Goal: Task Accomplishment & Management: Use online tool/utility

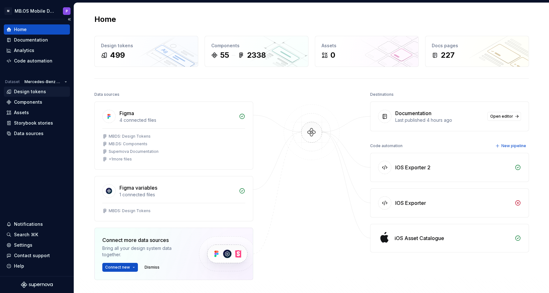
click at [30, 91] on div "Design tokens" at bounding box center [30, 92] width 32 height 6
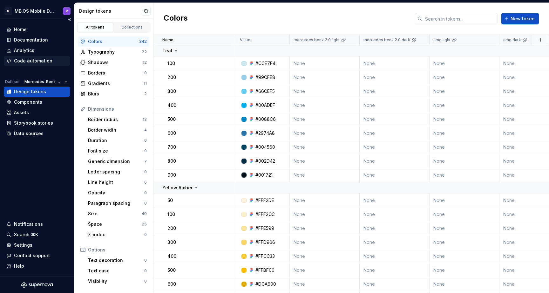
click at [33, 59] on div "Code automation" at bounding box center [33, 61] width 38 height 6
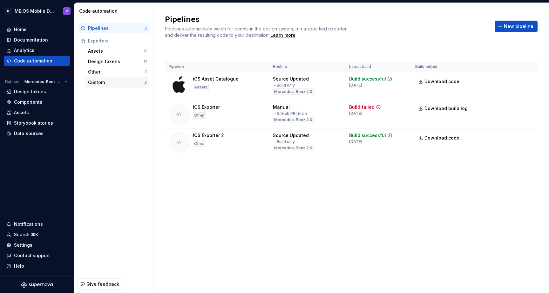
click at [119, 83] on div "Custom" at bounding box center [116, 82] width 56 height 6
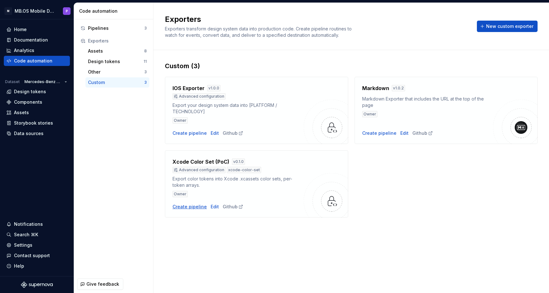
click at [192, 205] on div "Create pipeline" at bounding box center [189, 207] width 34 height 6
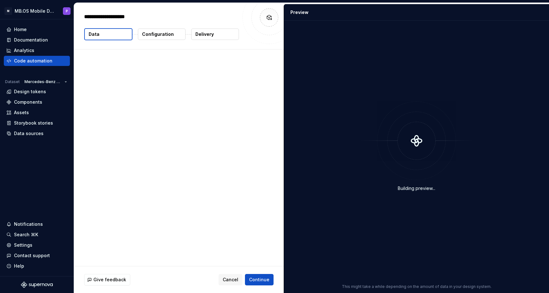
type textarea "*"
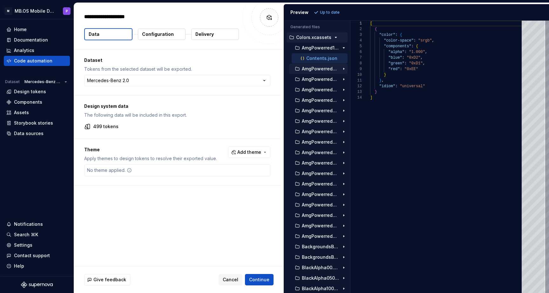
click at [325, 72] on div "AmgPowerred200.colorset" at bounding box center [318, 69] width 58 height 10
click at [325, 70] on p "AmgPowerred200.colorset" at bounding box center [320, 68] width 37 height 5
click at [327, 79] on p "Contents.json" at bounding box center [321, 79] width 31 height 5
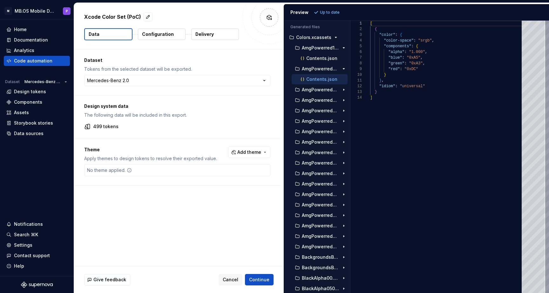
scroll to position [57, 0]
click at [326, 92] on p "AmgPowerred300.colorset" at bounding box center [320, 89] width 37 height 5
click at [322, 100] on p "Contents.json" at bounding box center [321, 100] width 31 height 5
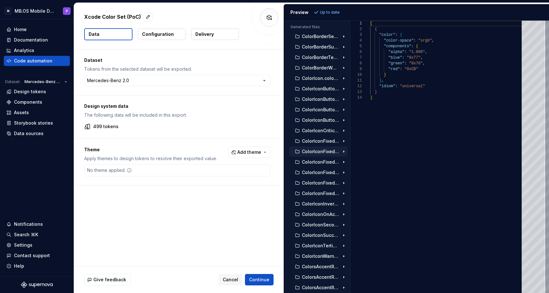
click at [318, 152] on p "ColorIconFixedBlackSecondary.colorset" at bounding box center [320, 151] width 37 height 5
click at [320, 165] on p "Contents.json" at bounding box center [321, 162] width 31 height 5
type textarea "**********"
